Goal: Information Seeking & Learning: Understand process/instructions

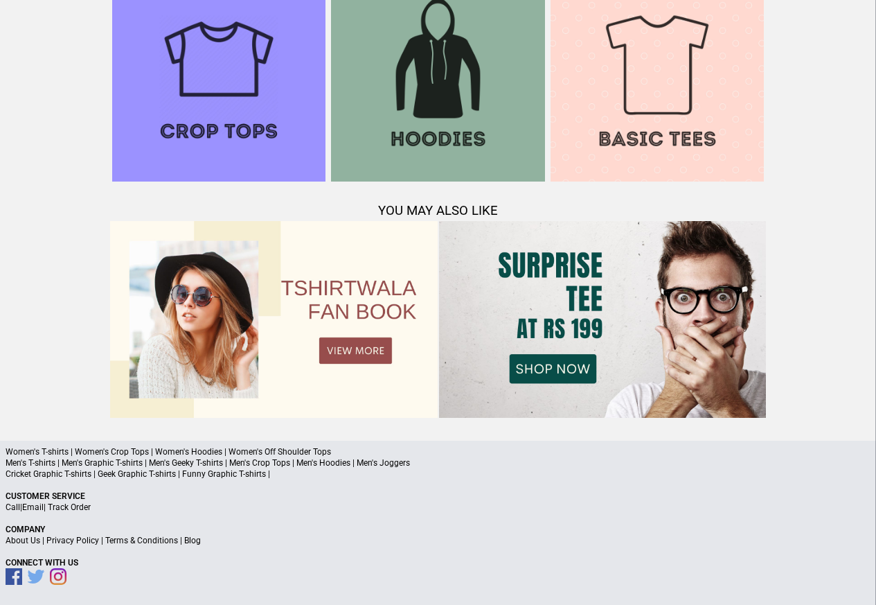
scroll to position [1337, 0]
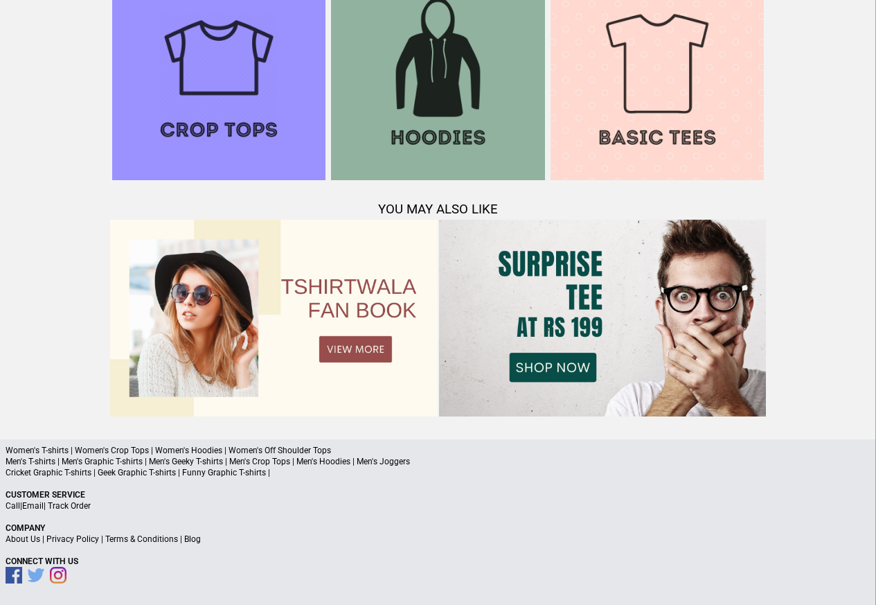
click at [154, 539] on link "Terms & Conditions" at bounding box center [141, 539] width 73 height 10
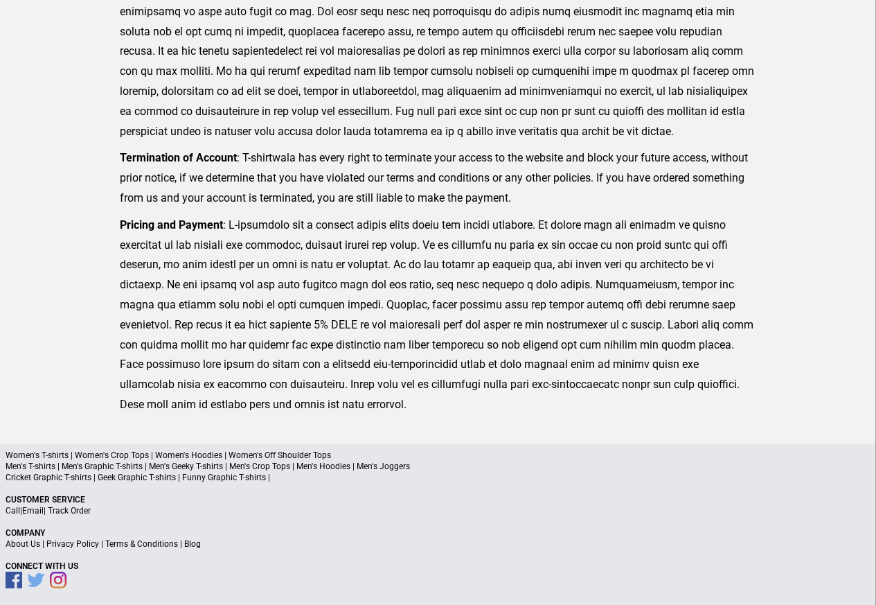
scroll to position [340, 0]
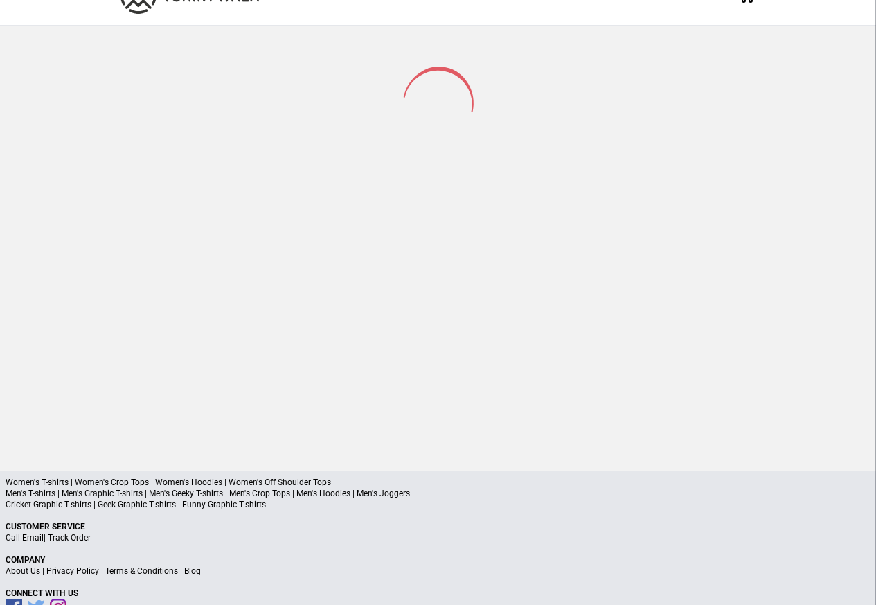
scroll to position [66, 0]
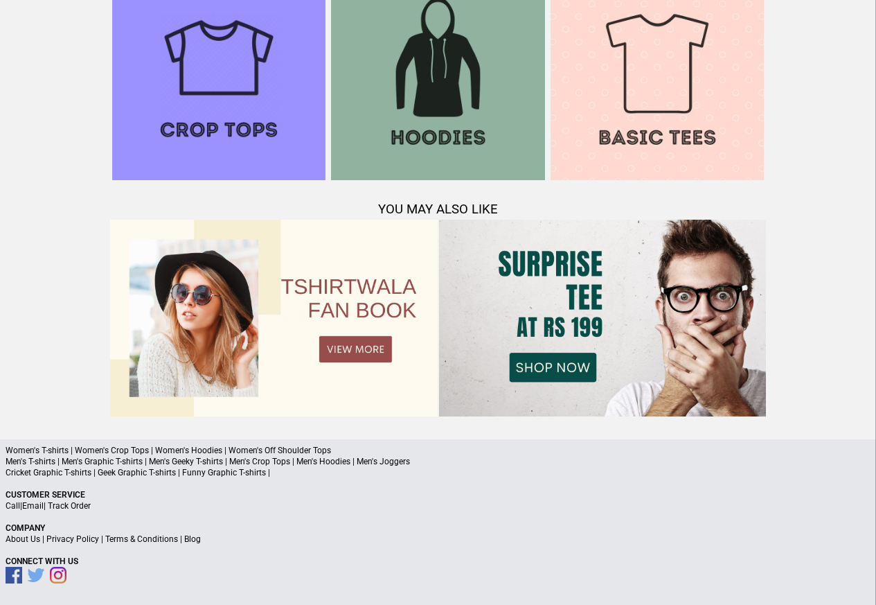
scroll to position [1337, 0]
click at [89, 540] on link "Privacy Policy" at bounding box center [72, 539] width 53 height 10
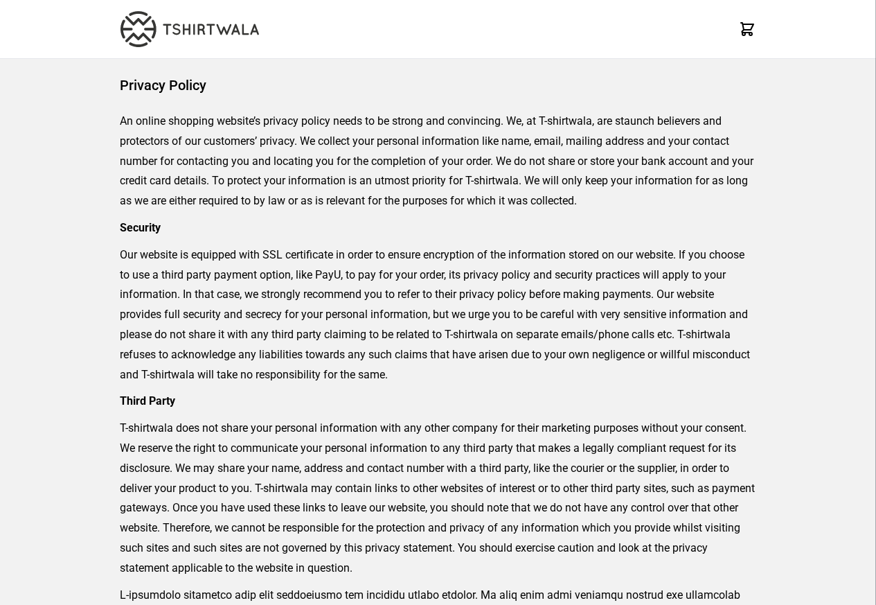
scroll to position [1337, 0]
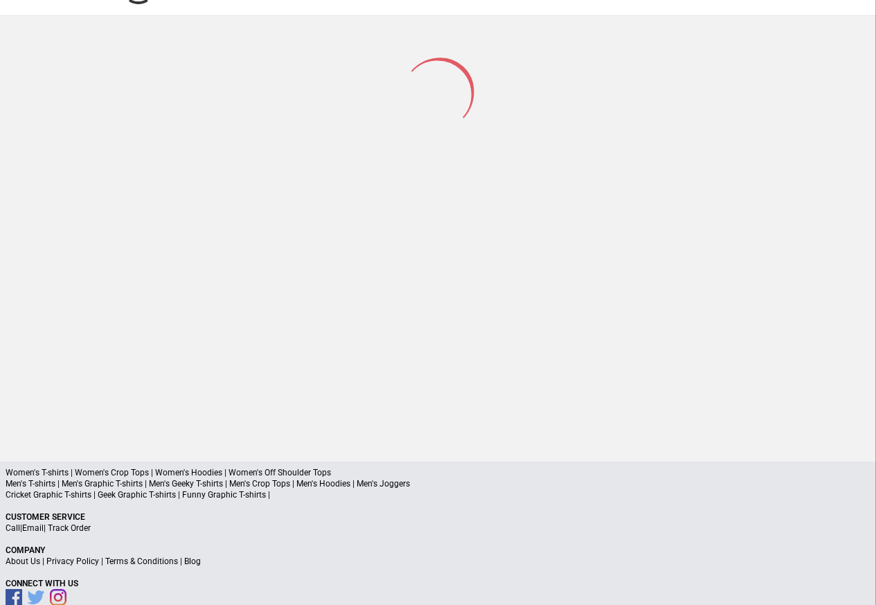
scroll to position [66, 0]
